Goal: Check status: Check status

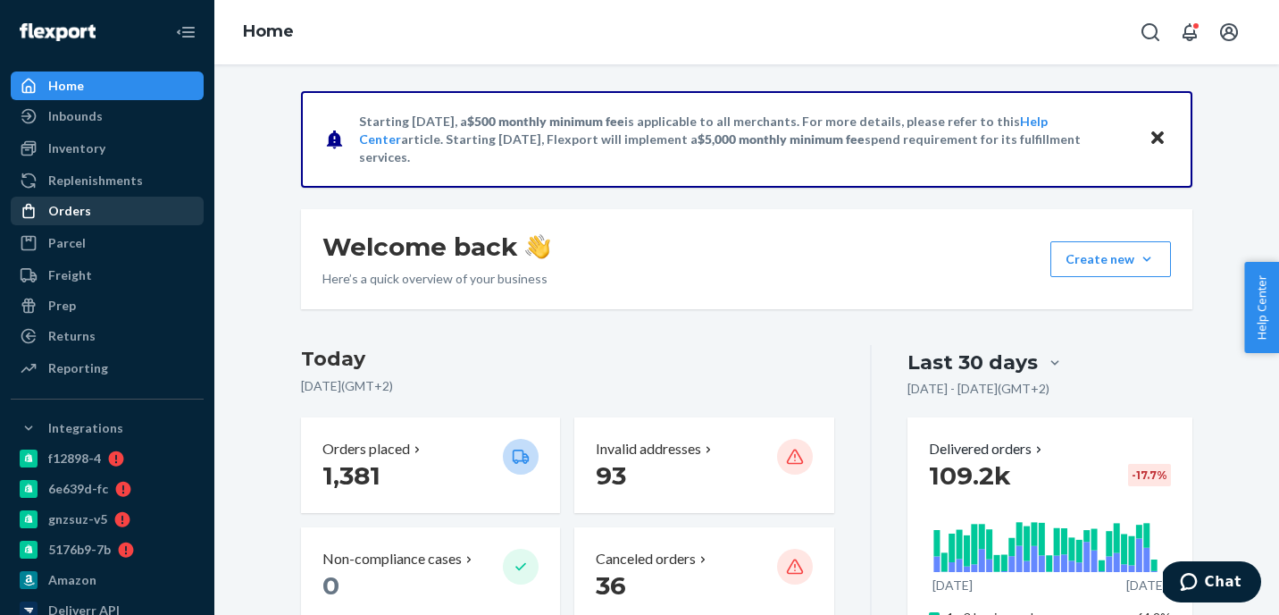
click at [113, 217] on div "Orders" at bounding box center [107, 210] width 189 height 25
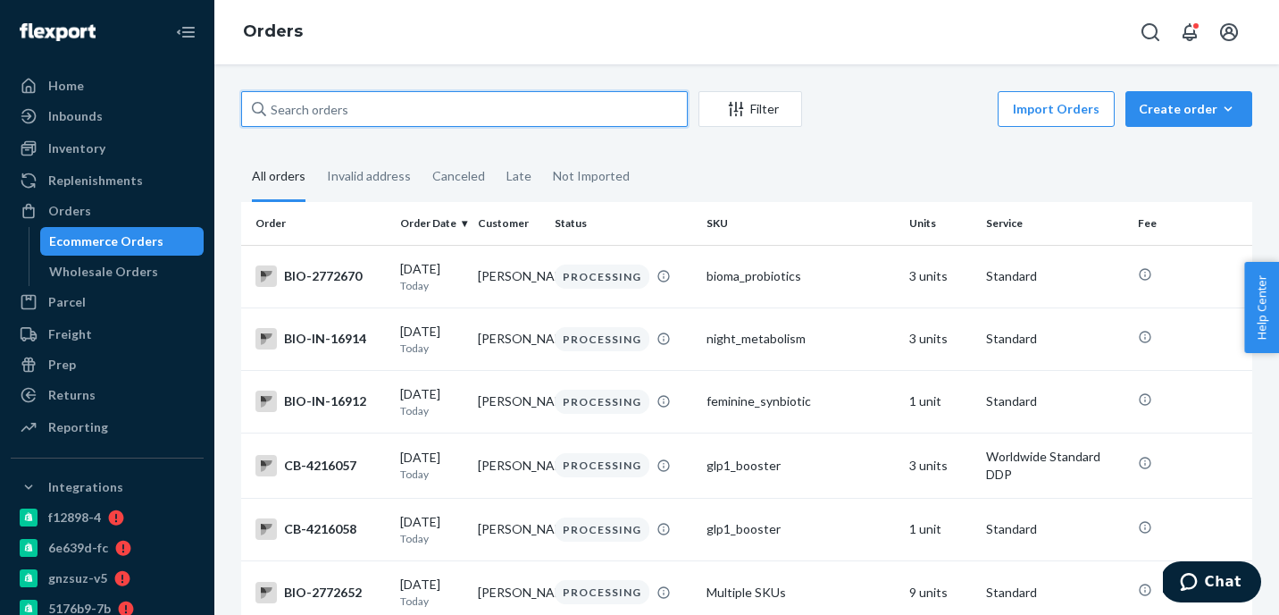
click at [346, 112] on input "text" at bounding box center [464, 109] width 447 height 36
paste input "[EMAIL_ADDRESS][DOMAIN_NAME]"
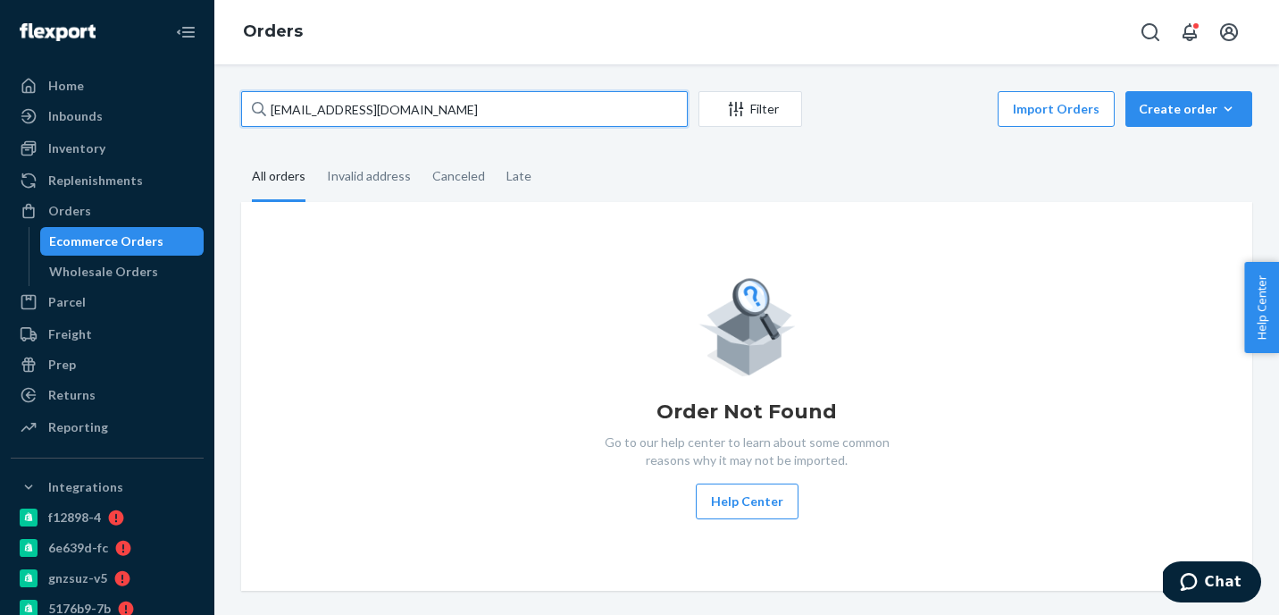
drag, startPoint x: 417, startPoint y: 115, endPoint x: 233, endPoint y: 88, distance: 186.0
click at [233, 88] on div "[EMAIL_ADDRESS][DOMAIN_NAME] Filter Import Orders Create order Ecommerce order …" at bounding box center [746, 339] width 1065 height 550
paste input "[PERSON_NAME]"
type input "[PERSON_NAME]"
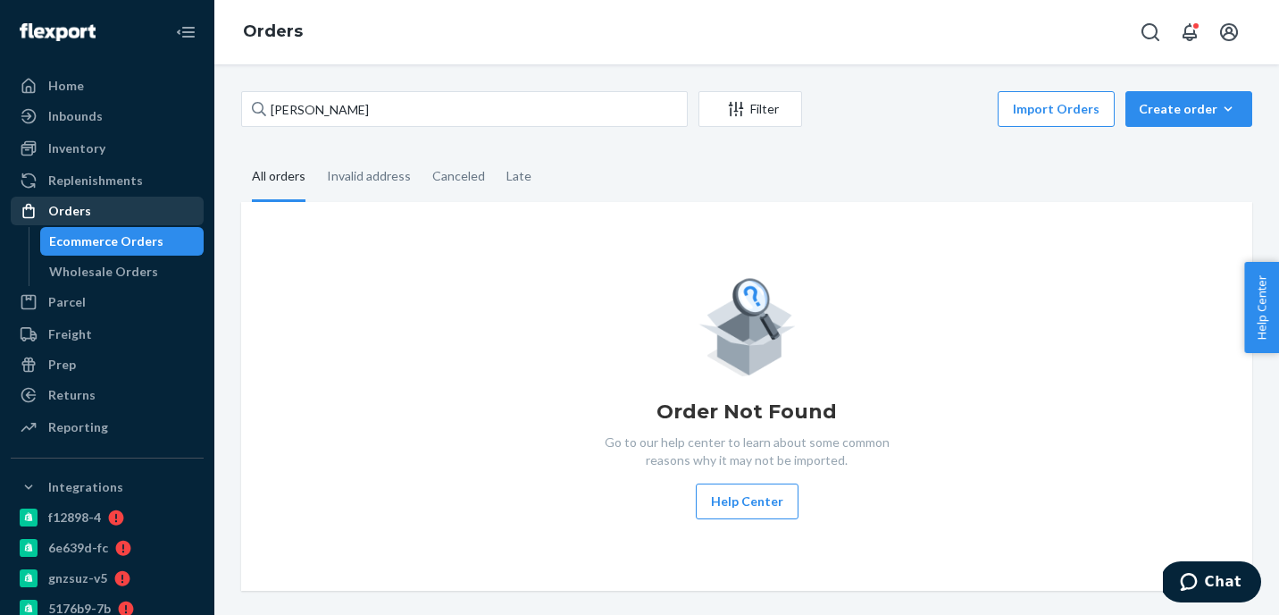
click at [131, 215] on div "Orders" at bounding box center [107, 210] width 189 height 25
click at [91, 242] on div "Ecommerce Orders" at bounding box center [106, 241] width 114 height 18
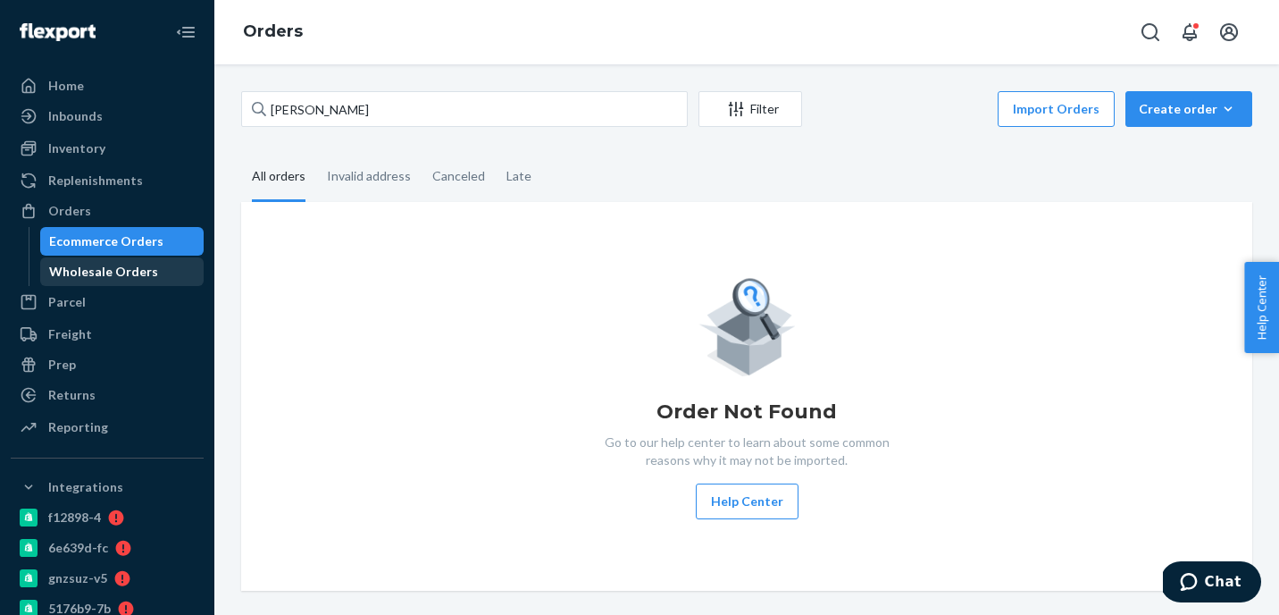
click at [101, 267] on div "Wholesale Orders" at bounding box center [103, 272] width 109 height 18
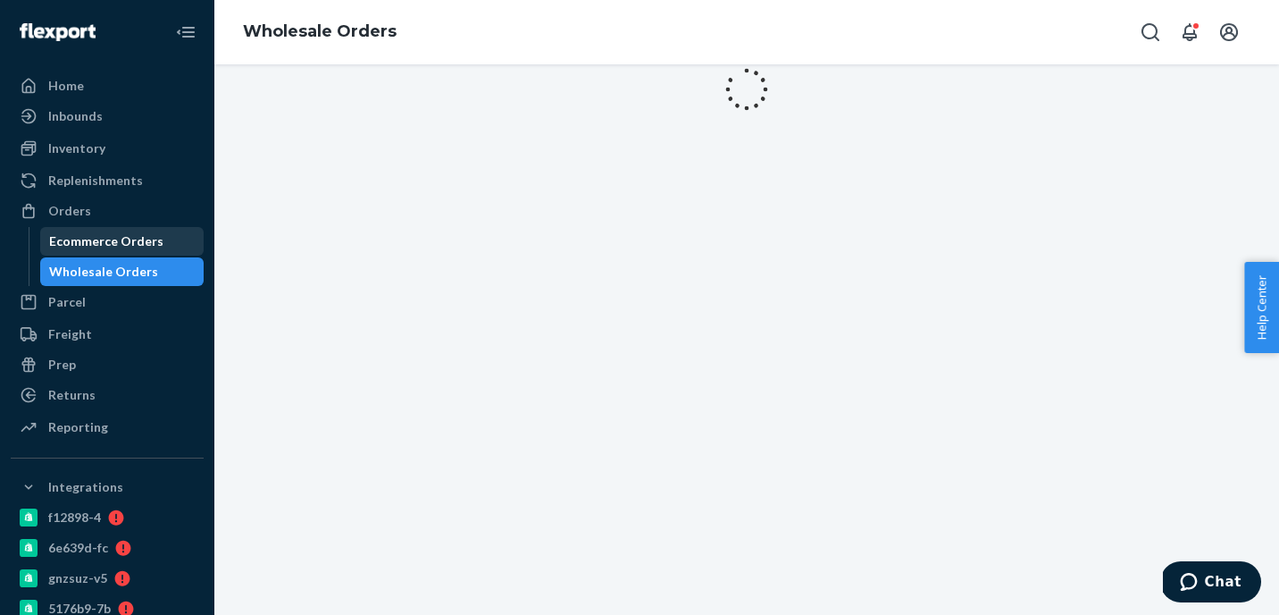
click at [98, 237] on div "Ecommerce Orders" at bounding box center [106, 241] width 114 height 18
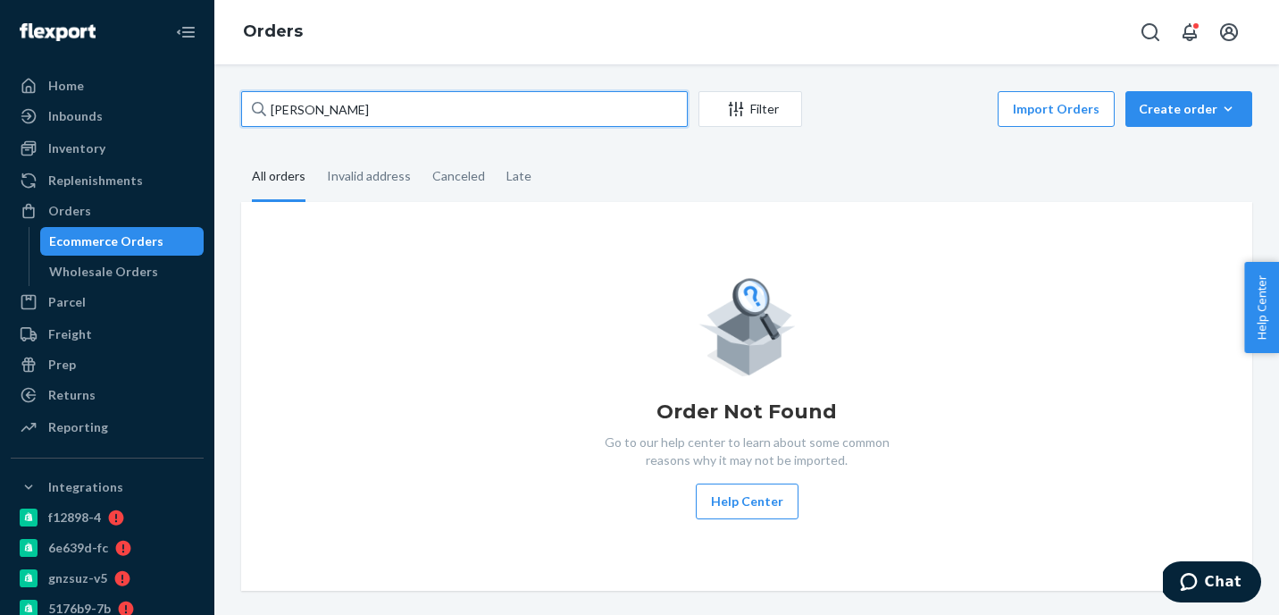
click at [284, 109] on input "[PERSON_NAME]" at bounding box center [464, 109] width 447 height 36
drag, startPoint x: 377, startPoint y: 108, endPoint x: 323, endPoint y: 109, distance: 54.5
click at [323, 109] on input "[PERSON_NAME]" at bounding box center [464, 109] width 447 height 36
type input "[PERSON_NAME] C"
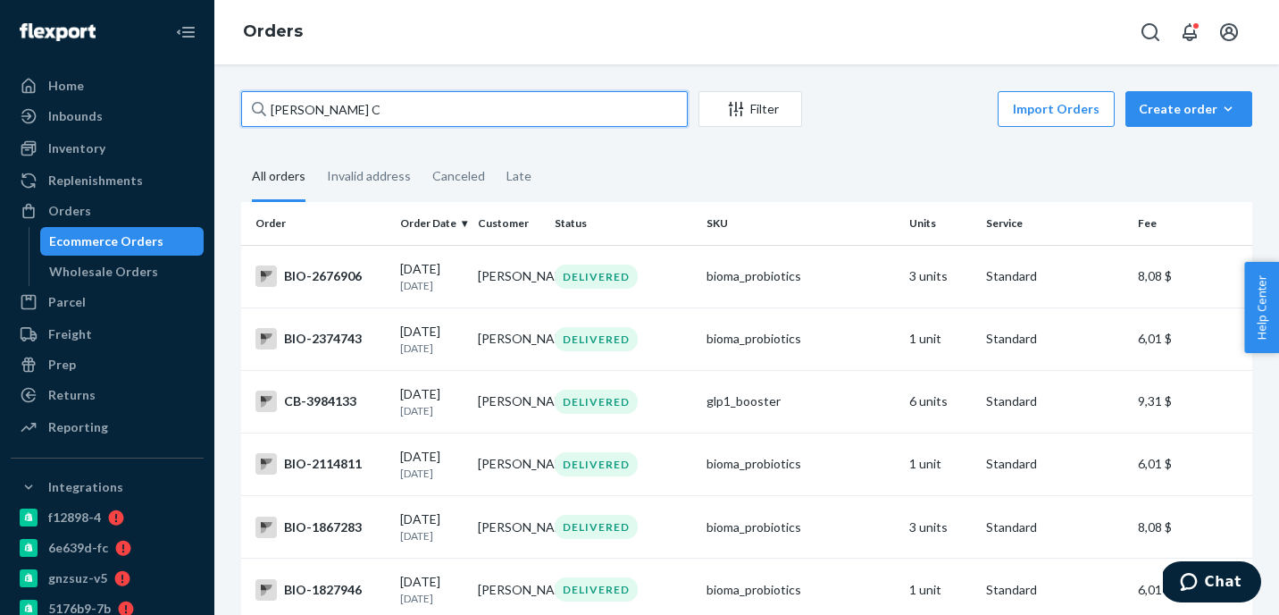
drag, startPoint x: 366, startPoint y: 96, endPoint x: 380, endPoint y: 112, distance: 20.9
click at [380, 112] on input "[PERSON_NAME] C" at bounding box center [464, 109] width 447 height 36
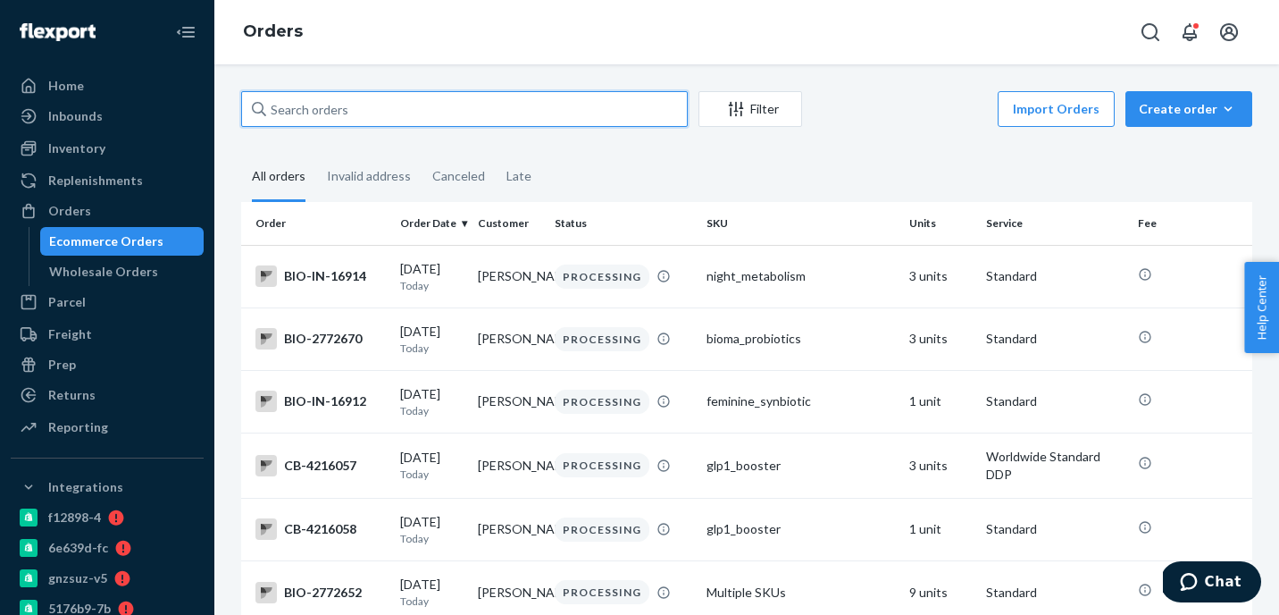
paste input "[PERSON_NAME]"
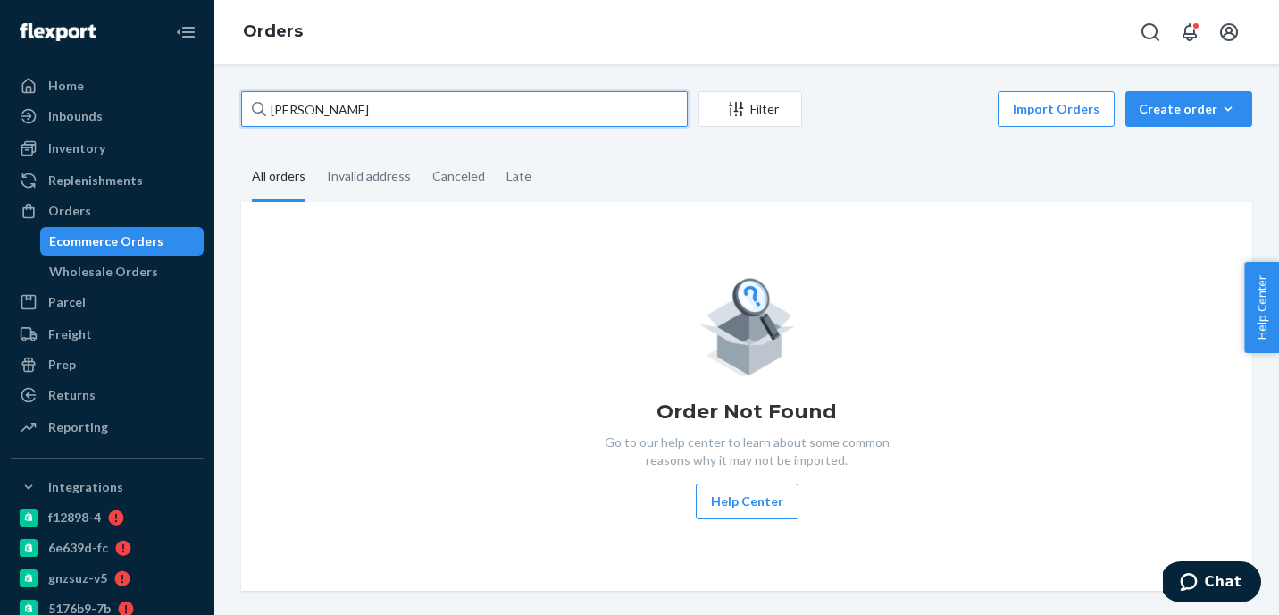
click at [321, 106] on input "[PERSON_NAME]" at bounding box center [464, 109] width 447 height 36
drag, startPoint x: 316, startPoint y: 106, endPoint x: 235, endPoint y: 105, distance: 81.3
click at [239, 105] on div "[PERSON_NAME] Filter Import Orders Create order Ecommerce order Removal order A…" at bounding box center [747, 340] width 1038 height 499
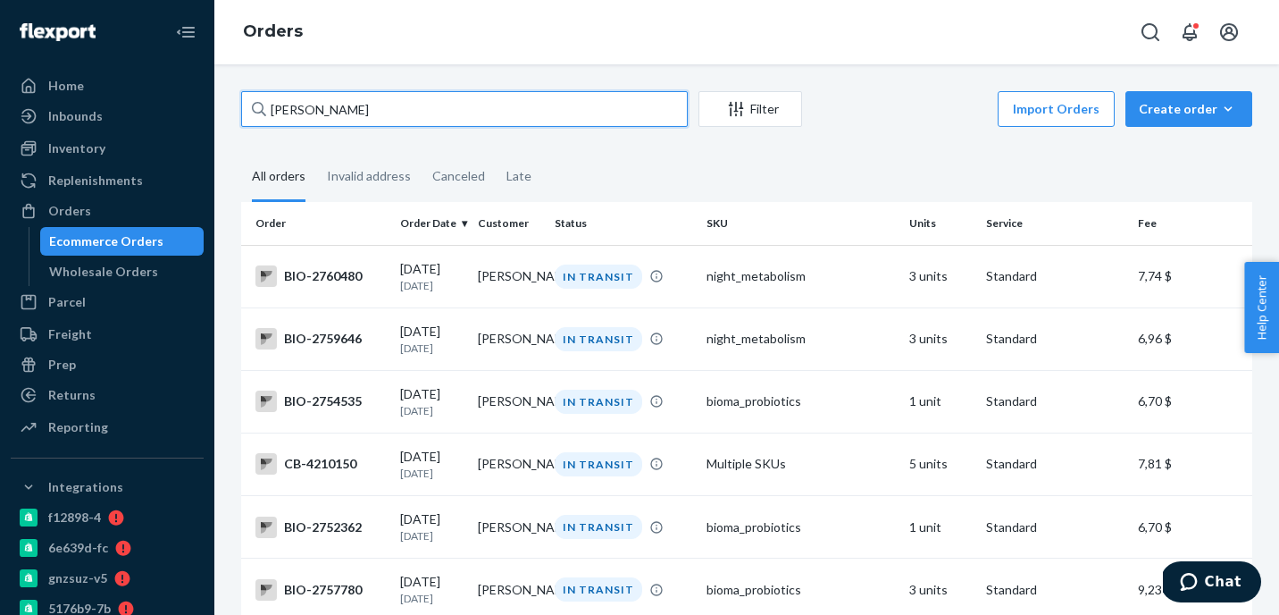
drag, startPoint x: 411, startPoint y: 124, endPoint x: 262, endPoint y: 113, distance: 149.7
click at [262, 113] on div "[PERSON_NAME]" at bounding box center [464, 109] width 447 height 36
paste input "2525"
drag, startPoint x: 339, startPoint y: 105, endPoint x: 212, endPoint y: 105, distance: 126.9
click at [212, 105] on div "Home Inbounds Shipping Plans Problems Inventory Products Branded Packaging Repl…" at bounding box center [639, 307] width 1279 height 615
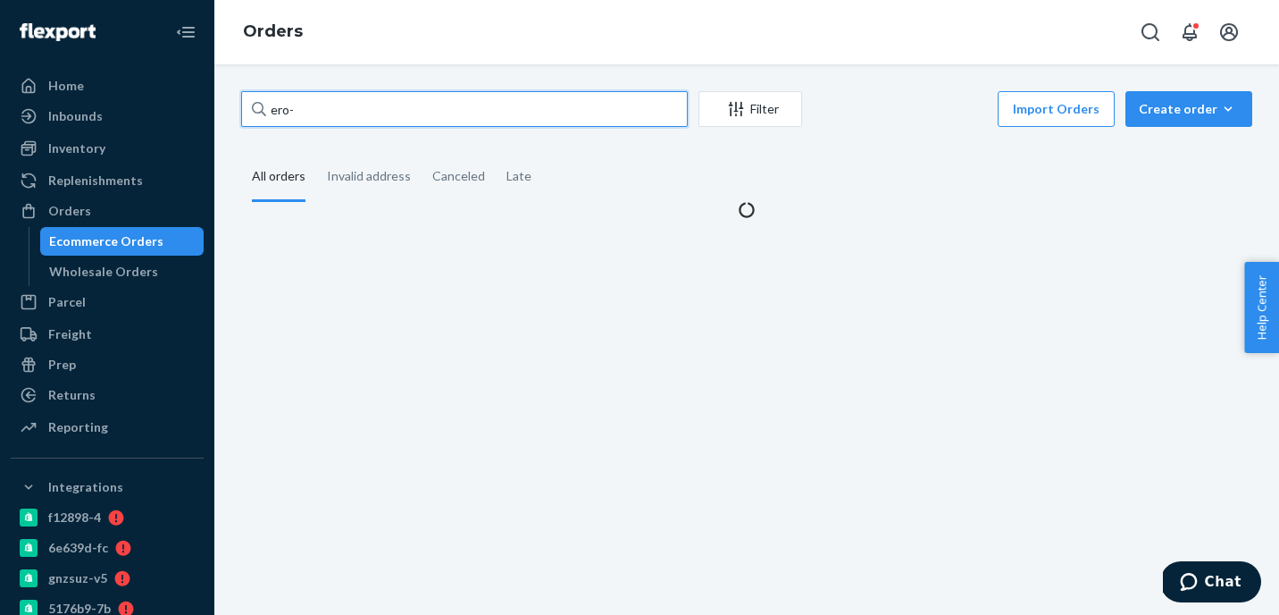
paste input "2525"
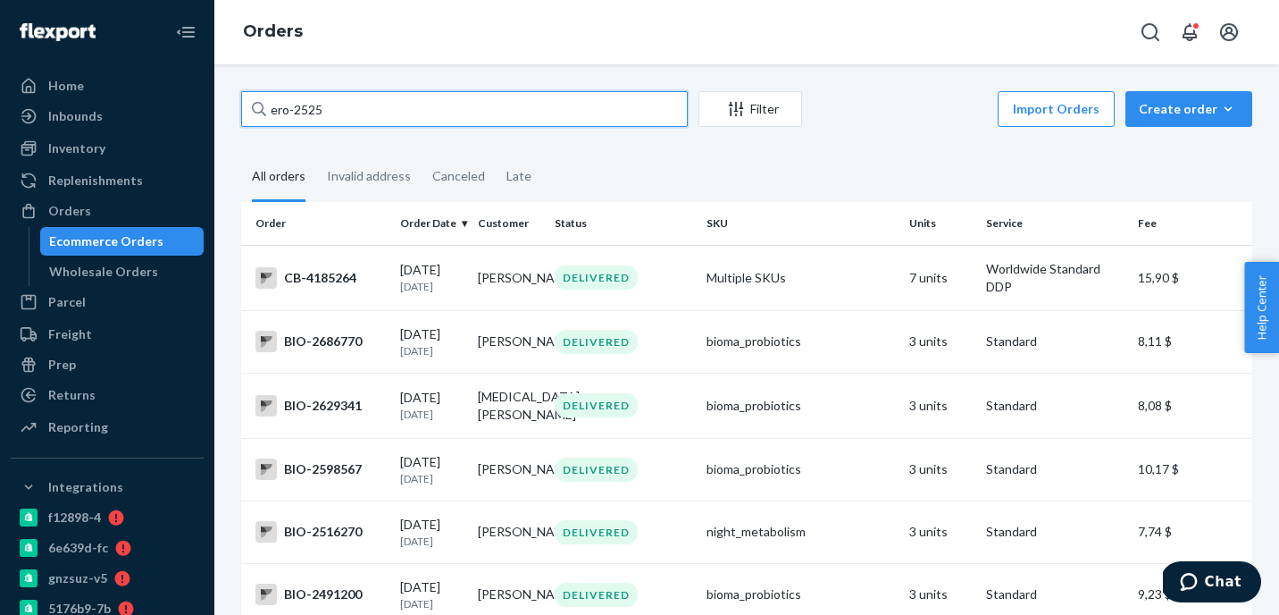
type input "ero-2525"
